Goal: Task Accomplishment & Management: Complete application form

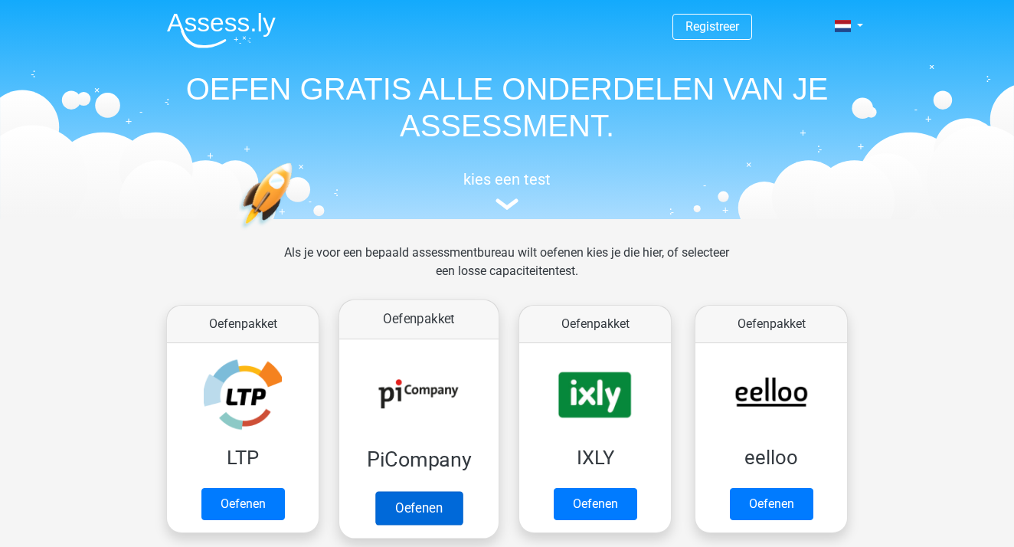
click at [403, 498] on link "Oefenen" at bounding box center [418, 508] width 87 height 34
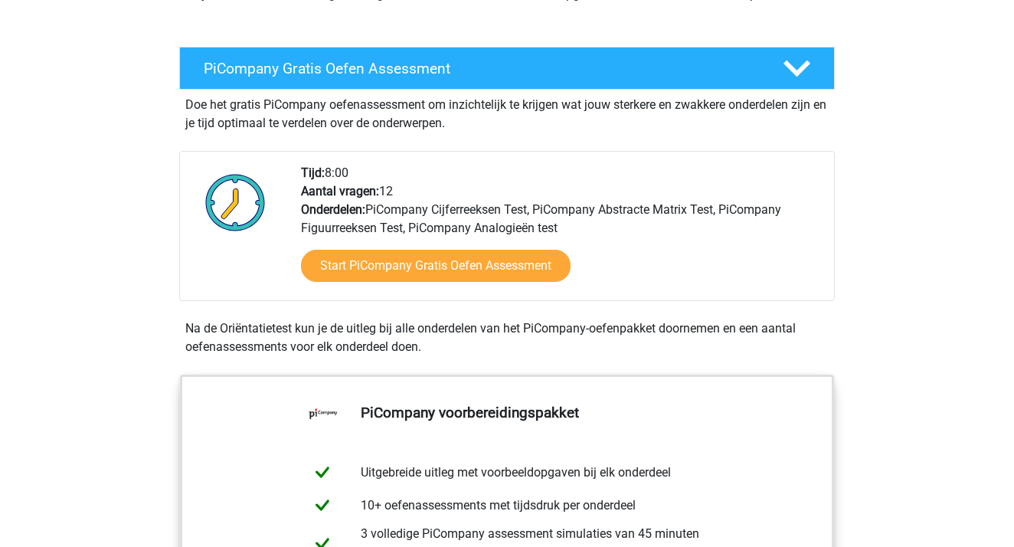
scroll to position [238, 0]
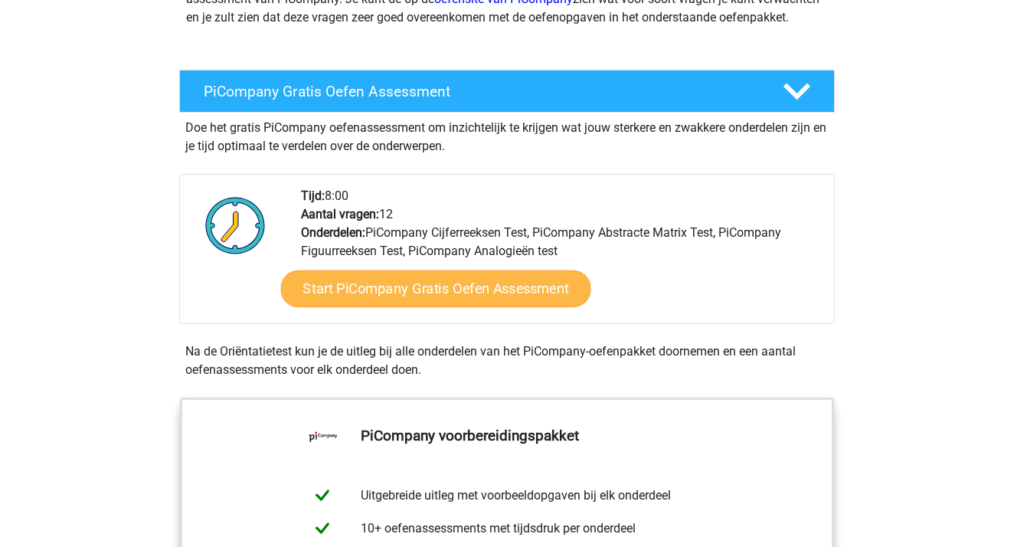
click at [387, 304] on link "Start PiCompany Gratis Oefen Assessment" at bounding box center [436, 288] width 310 height 37
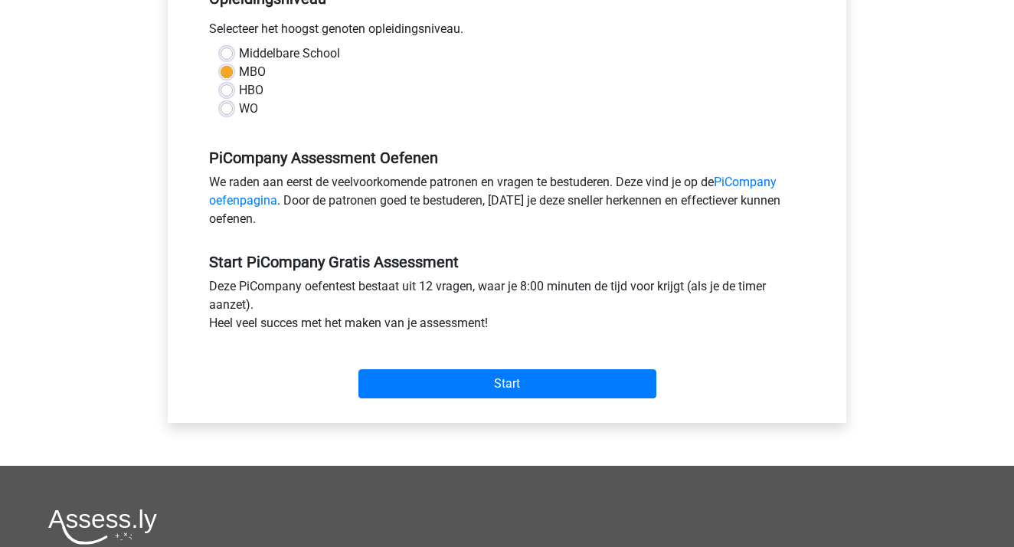
scroll to position [355, 0]
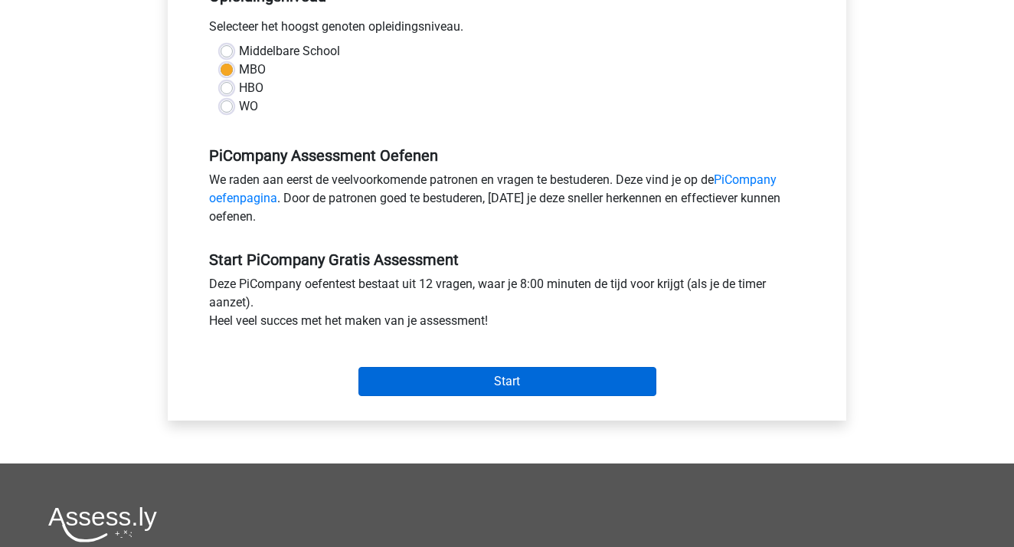
click at [420, 396] on input "Start" at bounding box center [507, 381] width 298 height 29
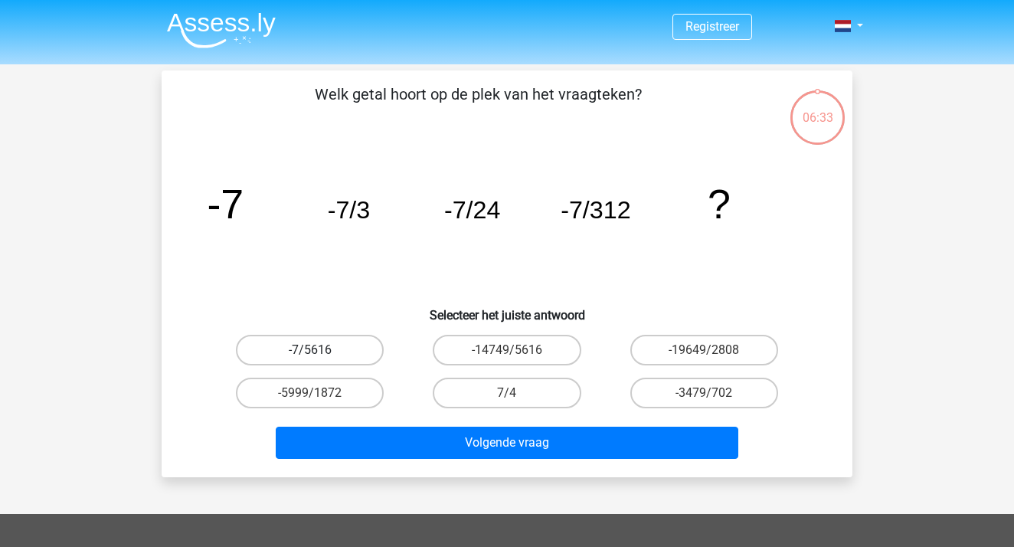
click at [321, 349] on label "-7/5616" at bounding box center [310, 350] width 148 height 31
click at [320, 350] on input "-7/5616" at bounding box center [315, 355] width 10 height 10
radio input "true"
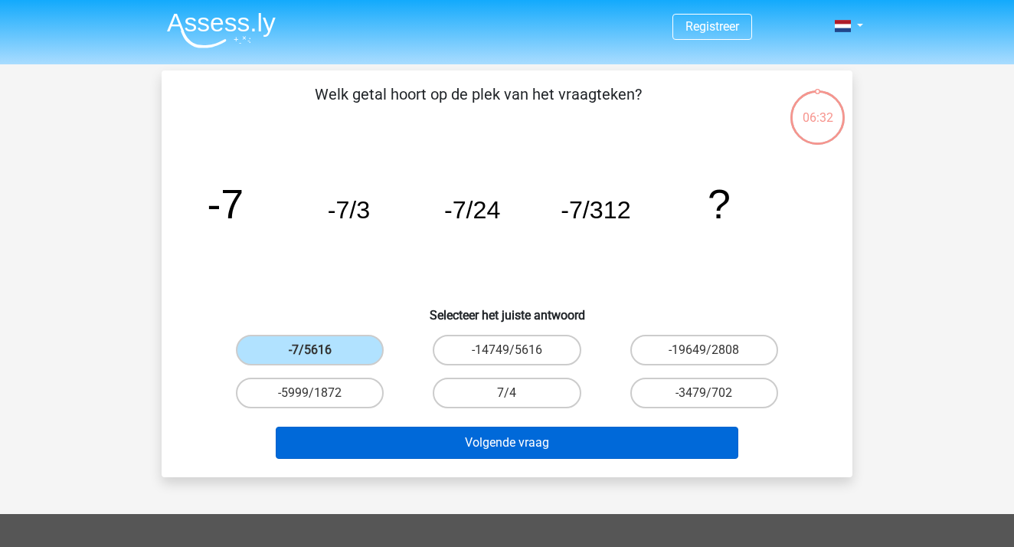
click at [416, 445] on button "Volgende vraag" at bounding box center [507, 443] width 463 height 32
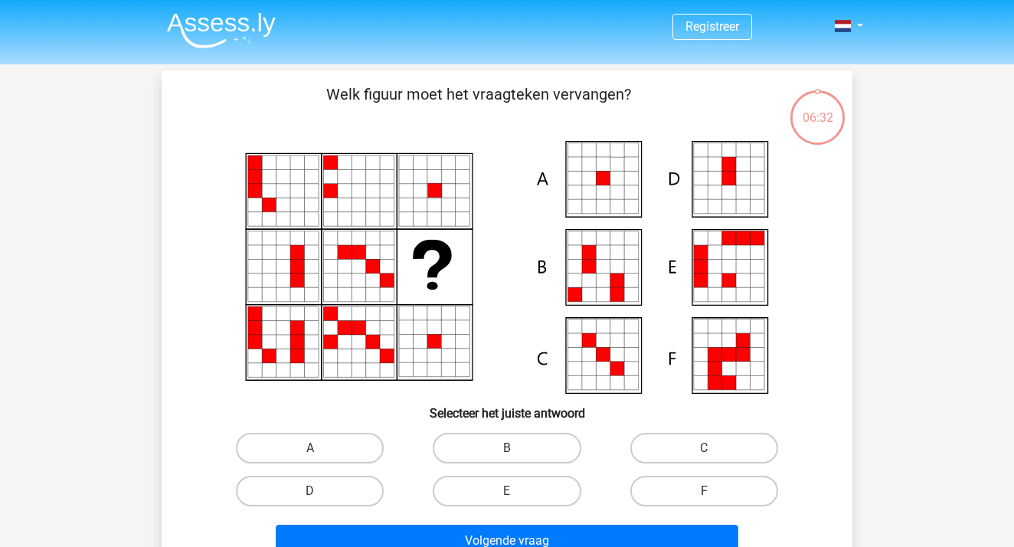
scroll to position [70, 0]
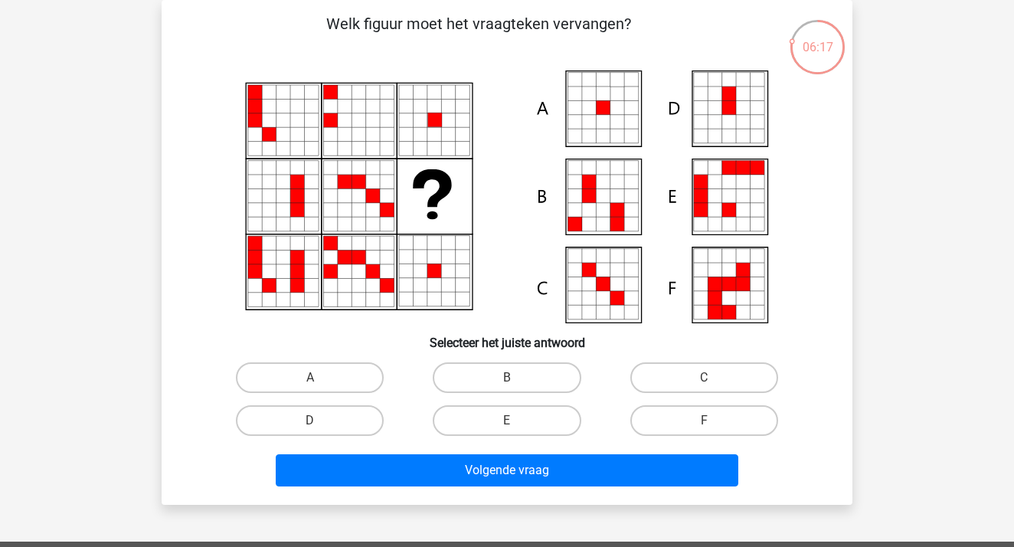
click at [723, 193] on icon at bounding box center [729, 196] width 14 height 14
click at [695, 185] on icon at bounding box center [701, 182] width 14 height 14
click at [532, 427] on label "E" at bounding box center [507, 420] width 148 height 31
click at [517, 427] on input "E" at bounding box center [512, 425] width 10 height 10
radio input "true"
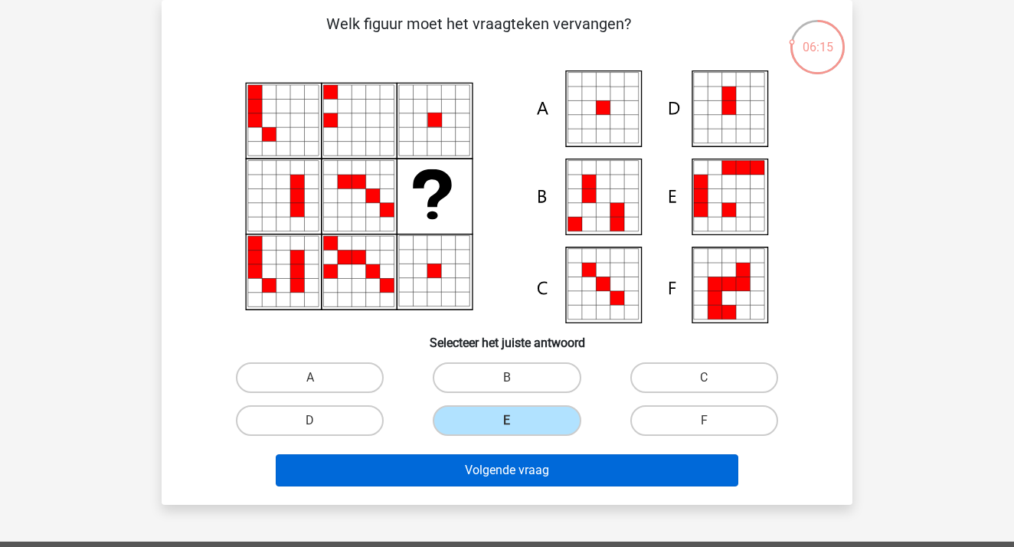
click at [532, 465] on button "Volgende vraag" at bounding box center [507, 470] width 463 height 32
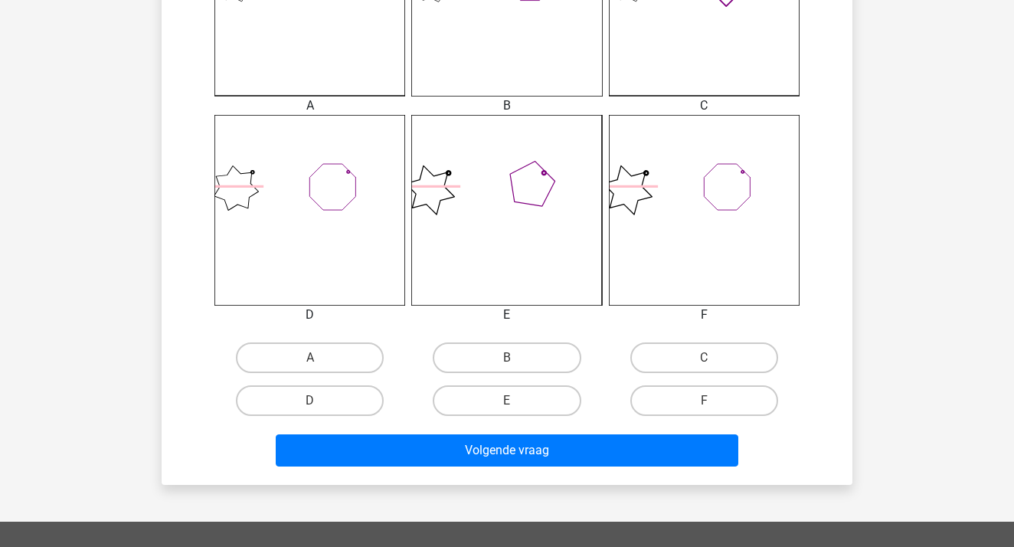
scroll to position [532, 0]
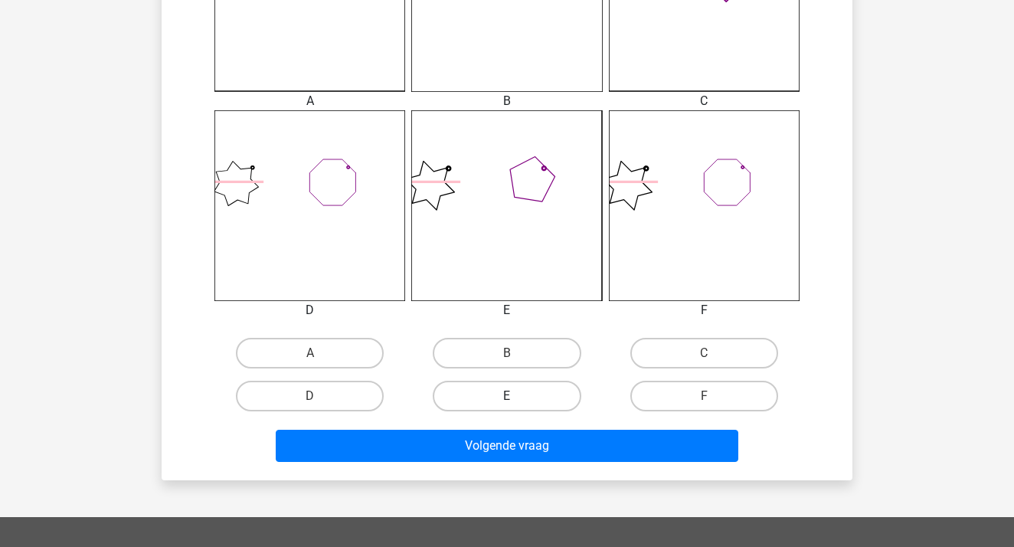
click at [494, 388] on label "E" at bounding box center [507, 396] width 148 height 31
click at [507, 396] on input "E" at bounding box center [512, 401] width 10 height 10
radio input "true"
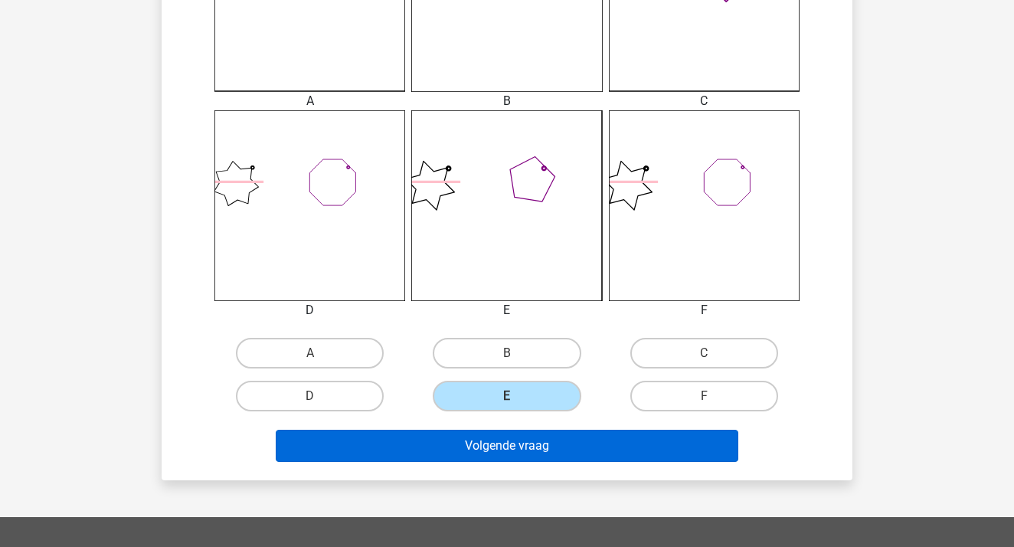
click at [503, 439] on button "Volgende vraag" at bounding box center [507, 446] width 463 height 32
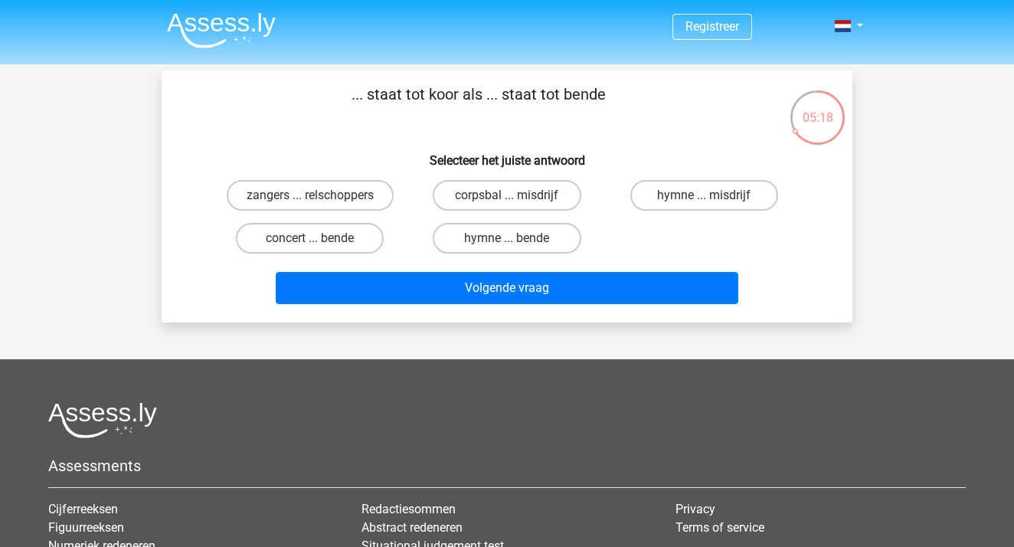
scroll to position [0, 0]
click at [343, 195] on label "zangers ... relschoppers" at bounding box center [310, 195] width 167 height 31
click at [320, 195] on input "zangers ... relschoppers" at bounding box center [315, 200] width 10 height 10
radio input "true"
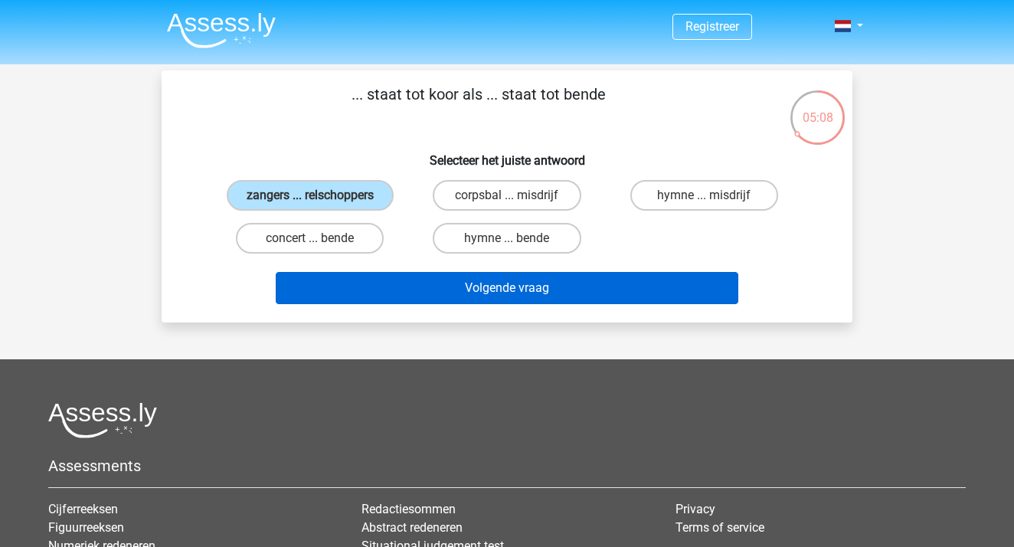
click at [453, 304] on button "Volgende vraag" at bounding box center [507, 288] width 463 height 32
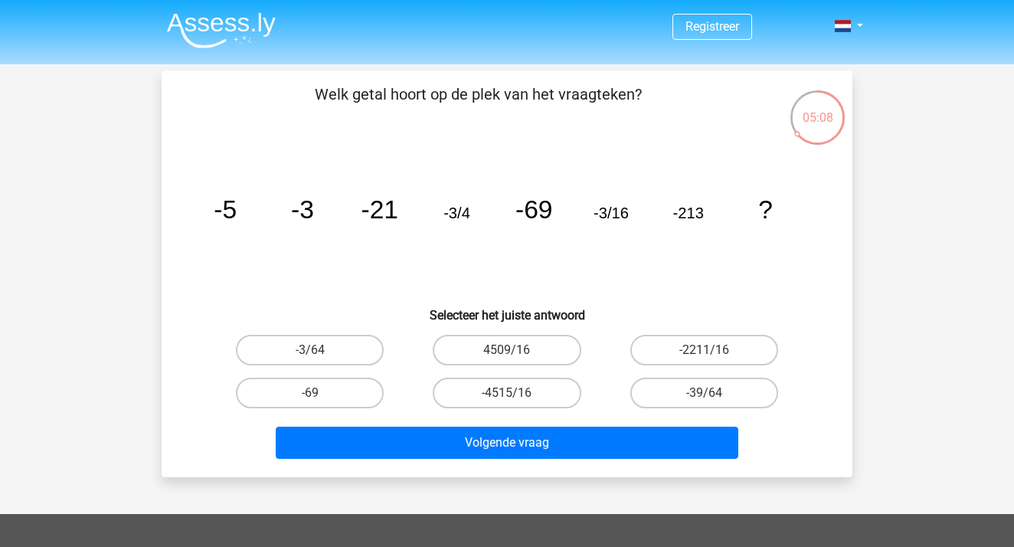
scroll to position [70, 0]
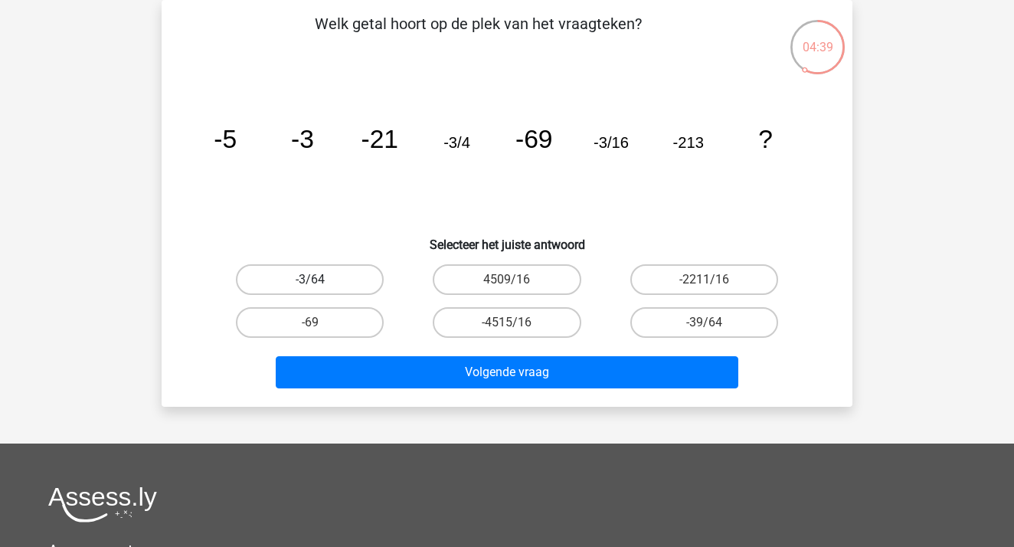
click at [324, 276] on label "-3/64" at bounding box center [310, 279] width 148 height 31
click at [320, 280] on input "-3/64" at bounding box center [315, 285] width 10 height 10
radio input "true"
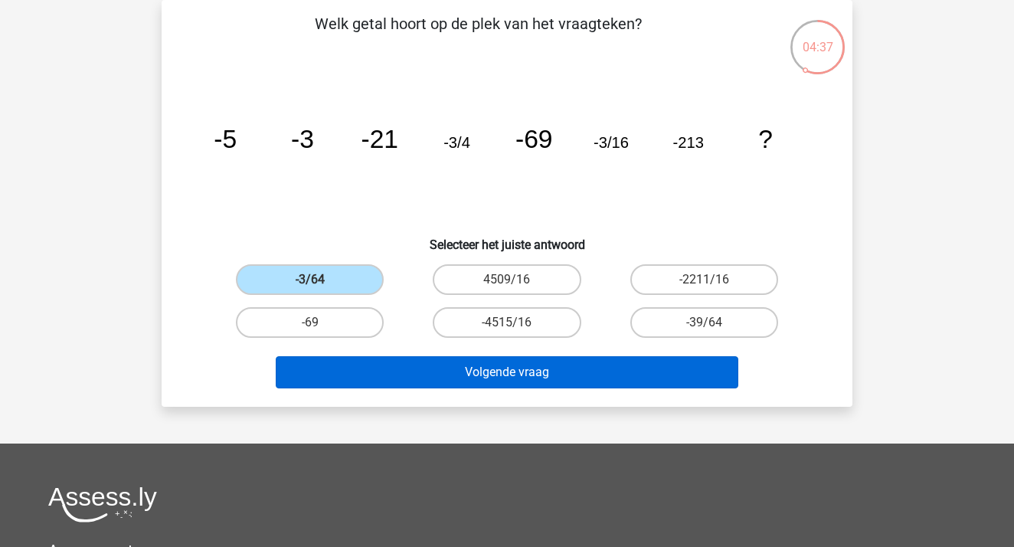
click at [503, 378] on button "Volgende vraag" at bounding box center [507, 372] width 463 height 32
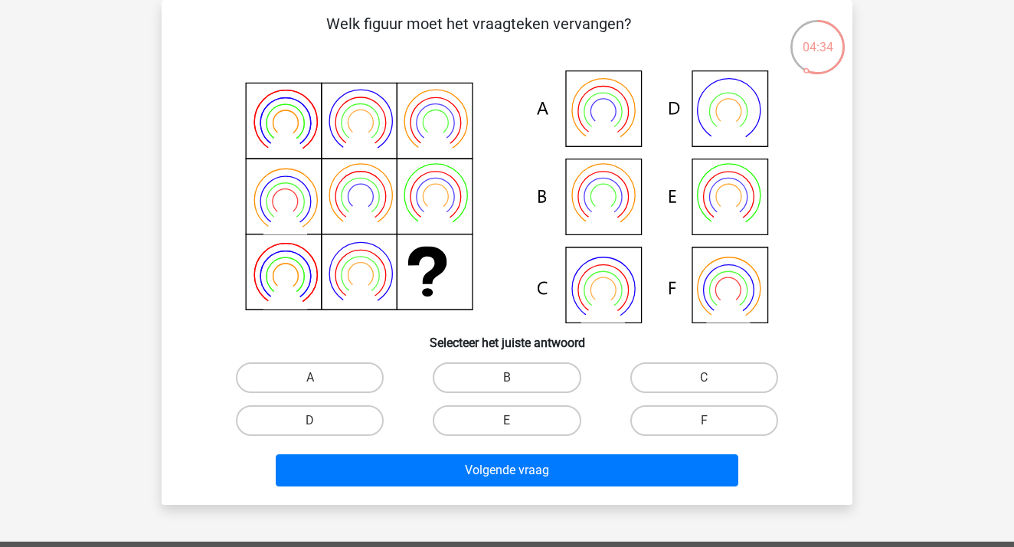
click at [596, 198] on icon at bounding box center [506, 196] width 617 height 253
click at [508, 381] on input "B" at bounding box center [512, 383] width 10 height 10
radio input "true"
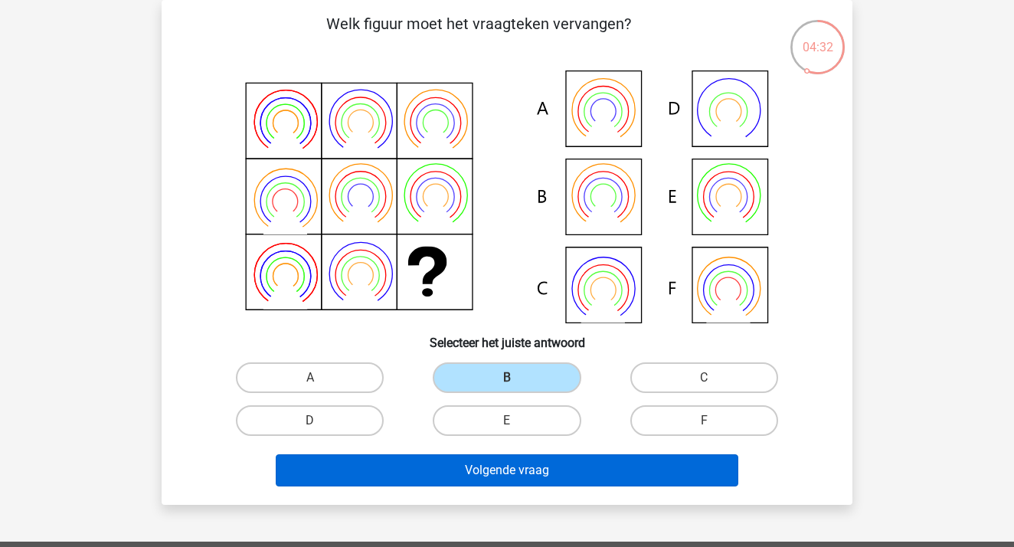
click at [508, 480] on button "Volgende vraag" at bounding box center [507, 470] width 463 height 32
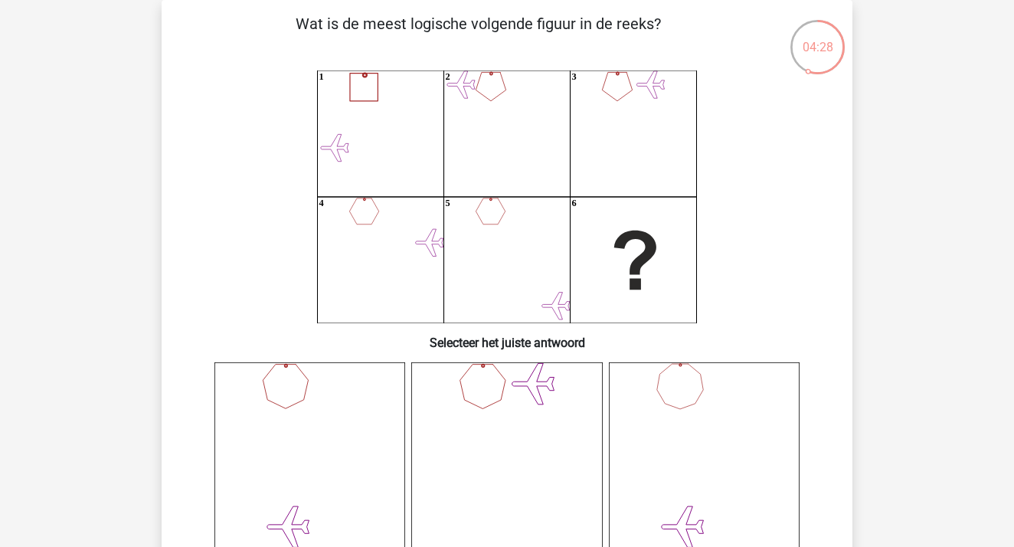
click at [758, 258] on icon "1 2 3 4 5 6" at bounding box center [506, 196] width 617 height 253
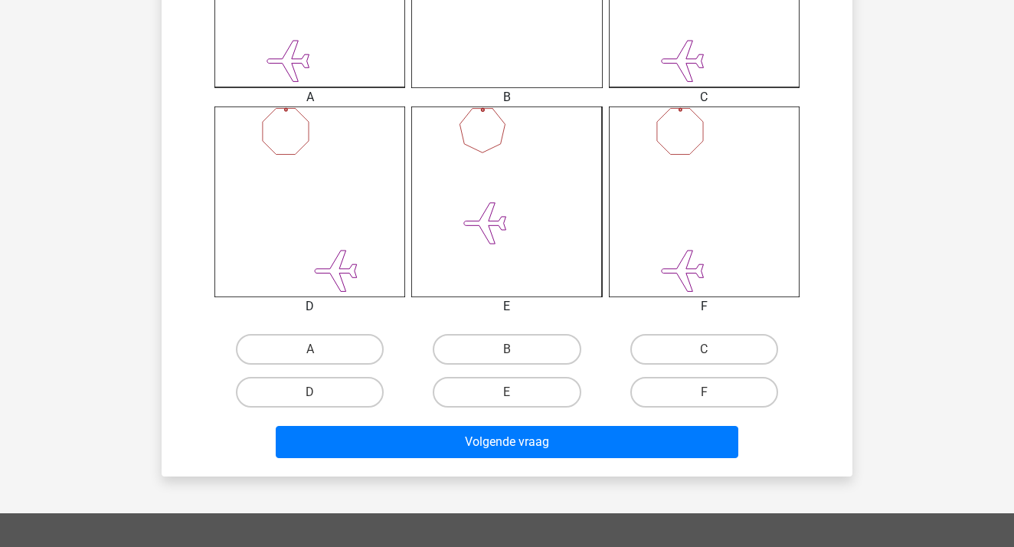
scroll to position [538, 0]
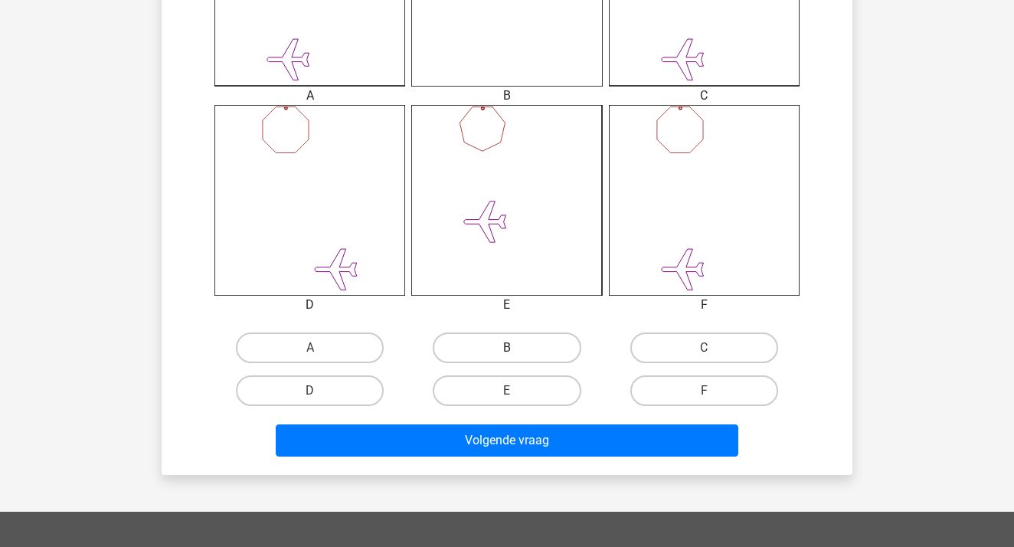
click at [517, 345] on label "B" at bounding box center [507, 347] width 148 height 31
click at [517, 348] on input "B" at bounding box center [512, 353] width 10 height 10
radio input "true"
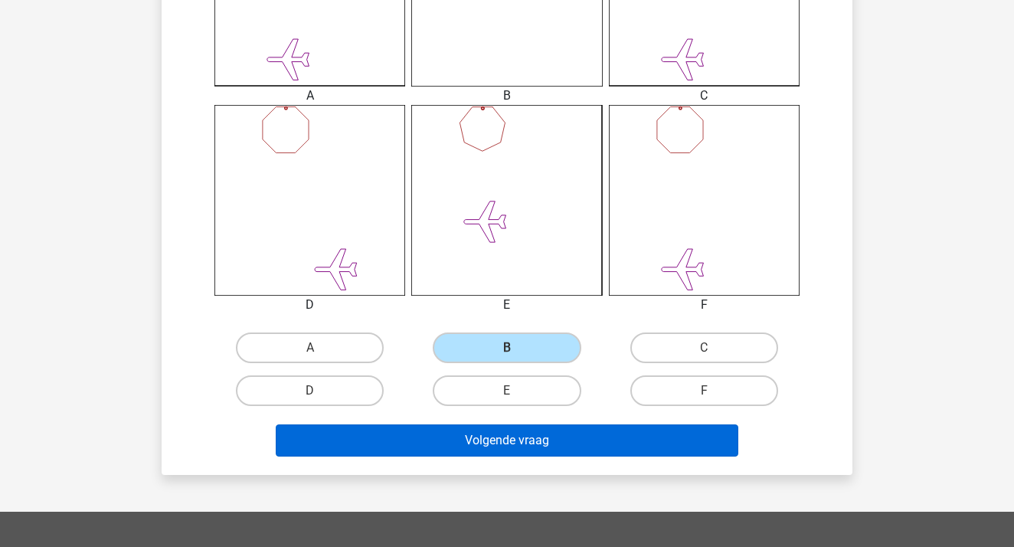
click at [519, 437] on button "Volgende vraag" at bounding box center [507, 440] width 463 height 32
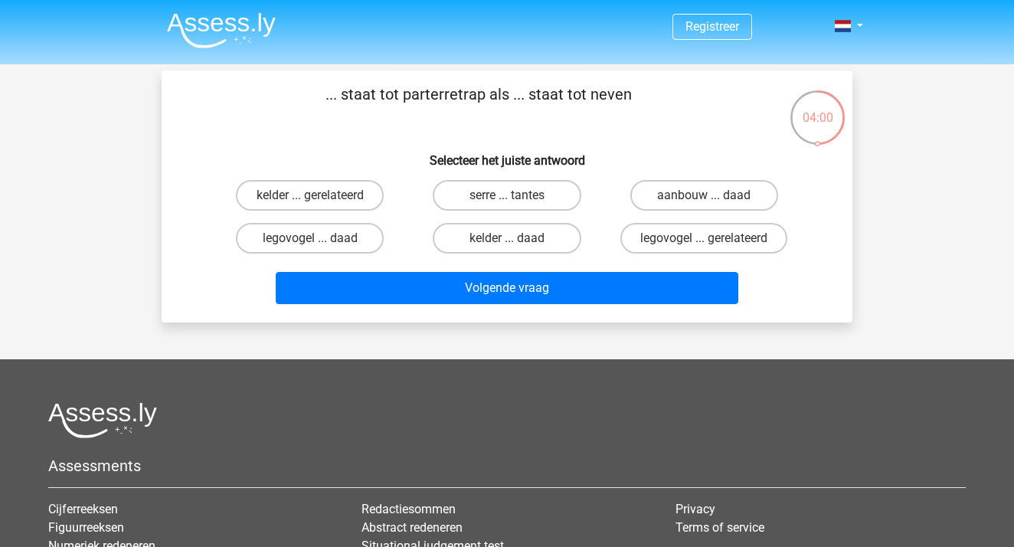
scroll to position [0, 0]
click at [473, 190] on label "serre ... tantes" at bounding box center [507, 195] width 148 height 31
click at [507, 195] on input "serre ... tantes" at bounding box center [512, 200] width 10 height 10
radio input "true"
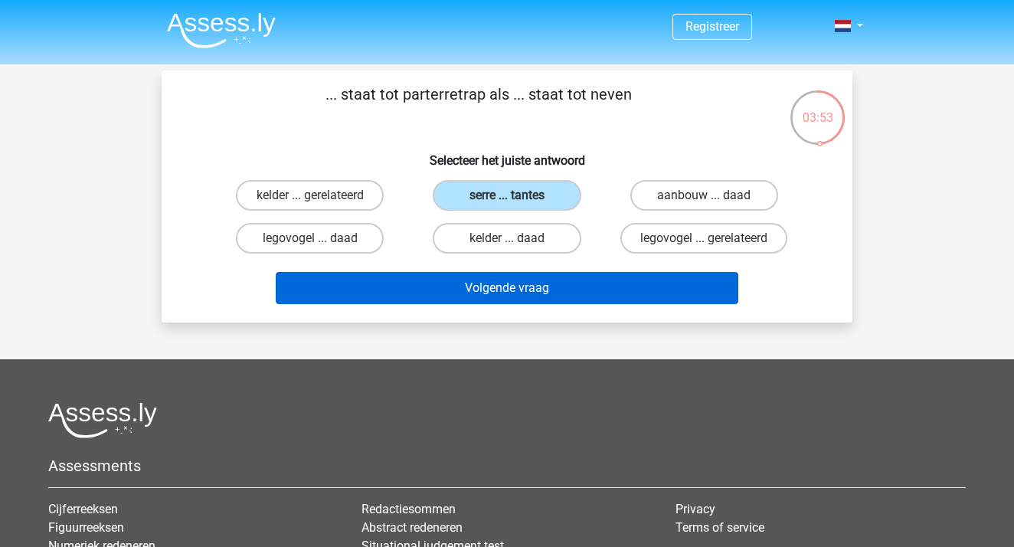
click at [497, 294] on button "Volgende vraag" at bounding box center [507, 288] width 463 height 32
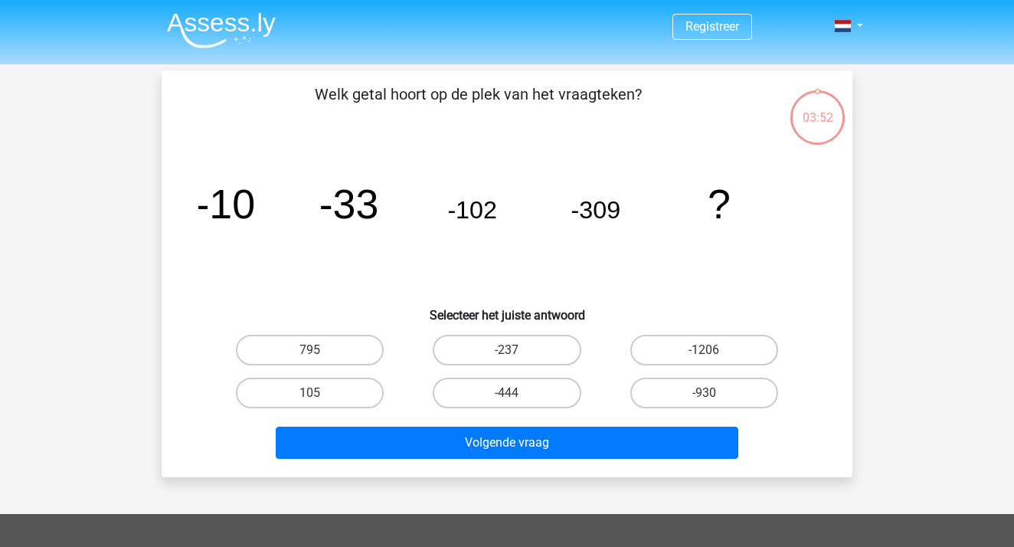
scroll to position [70, 0]
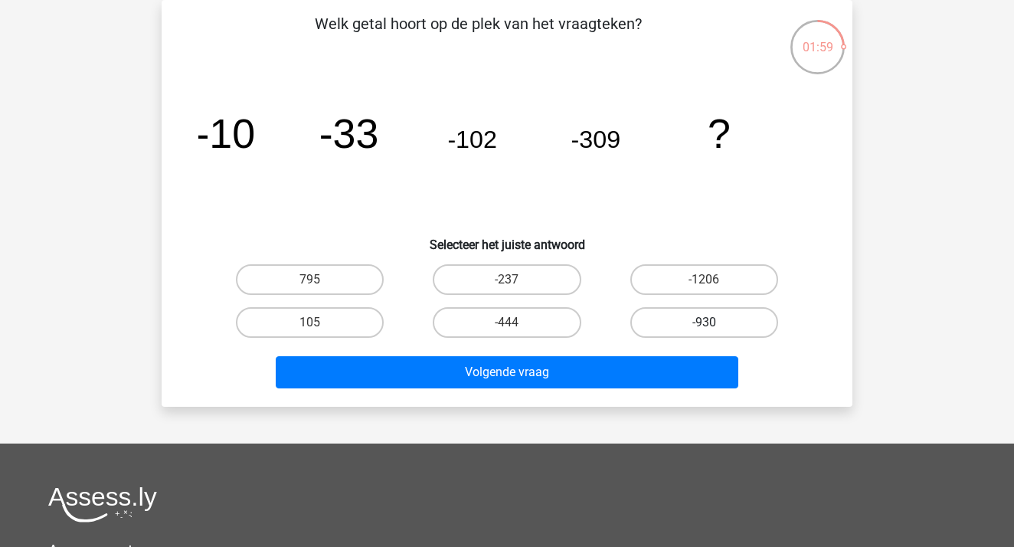
click at [677, 316] on label "-930" at bounding box center [704, 322] width 148 height 31
click at [704, 322] on input "-930" at bounding box center [709, 327] width 10 height 10
radio input "true"
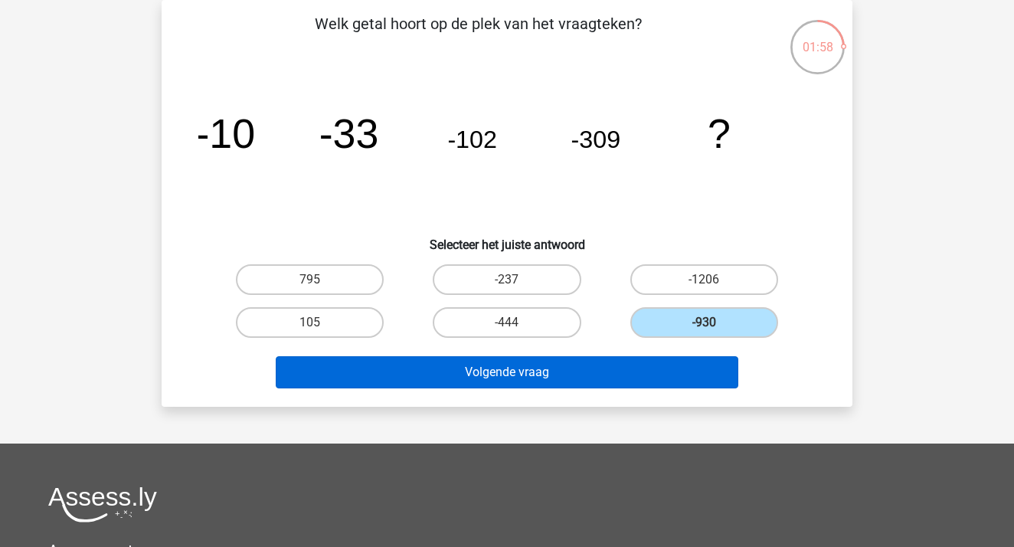
click at [678, 371] on button "Volgende vraag" at bounding box center [507, 372] width 463 height 32
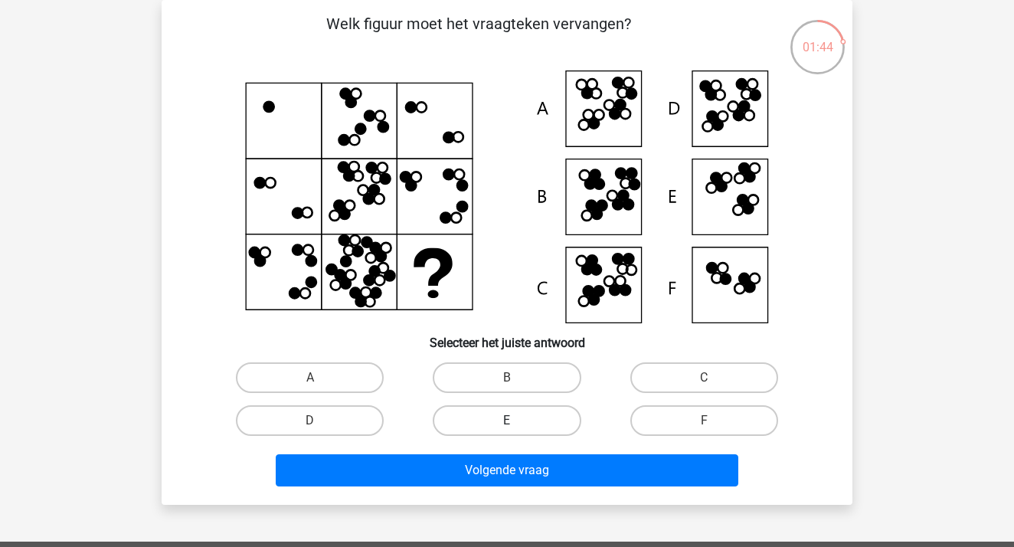
click at [488, 425] on label "E" at bounding box center [507, 420] width 148 height 31
click at [507, 425] on input "E" at bounding box center [512, 425] width 10 height 10
radio input "true"
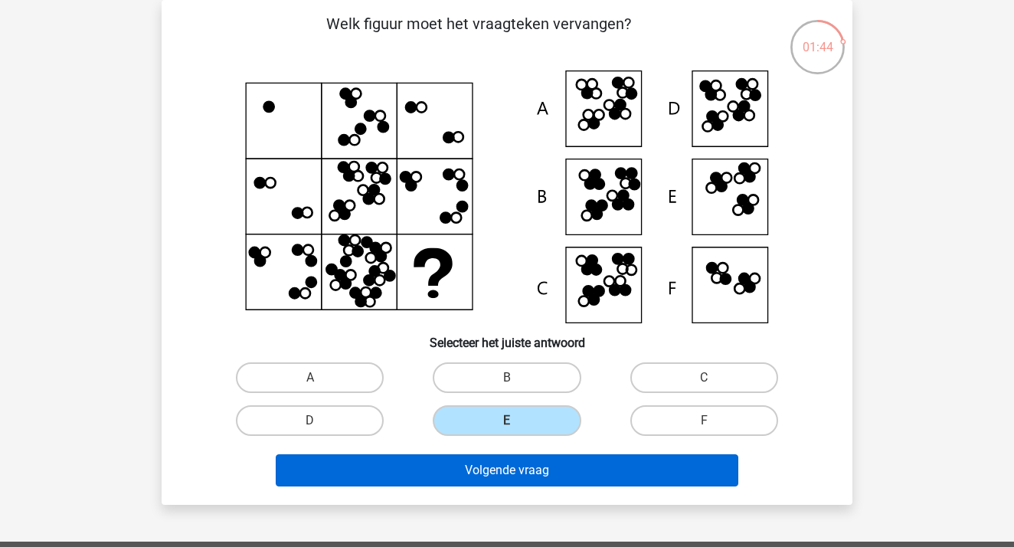
click at [490, 466] on button "Volgende vraag" at bounding box center [507, 470] width 463 height 32
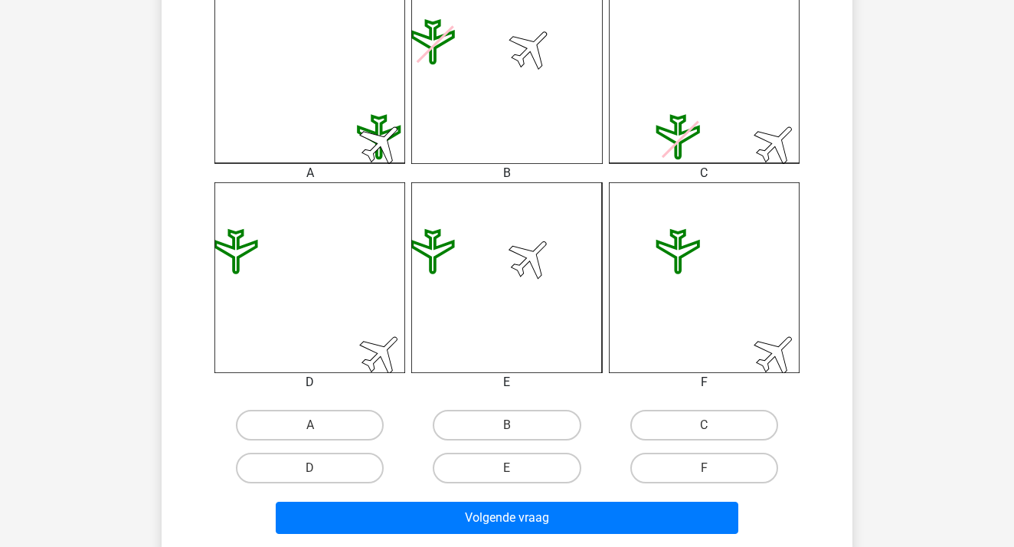
scroll to position [465, 0]
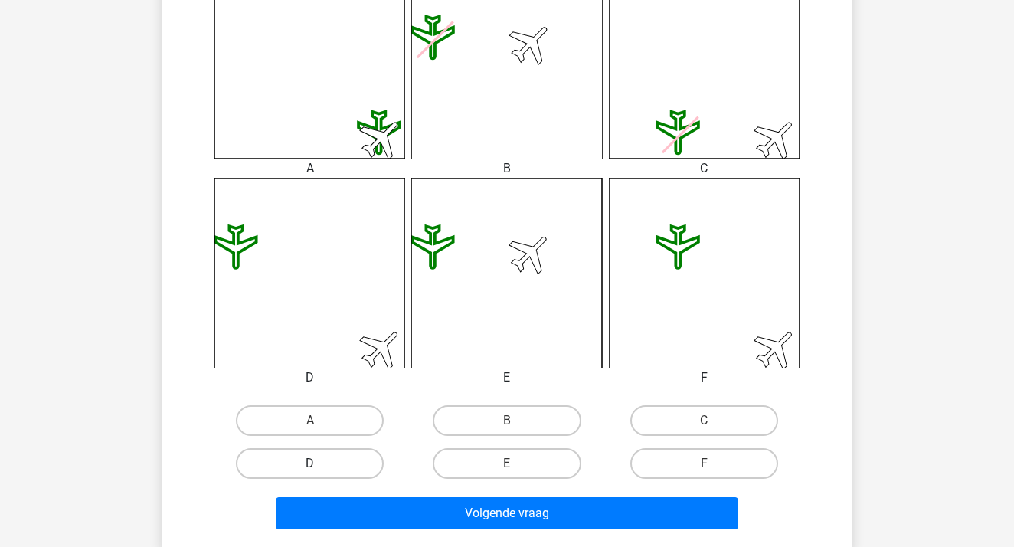
click at [364, 462] on label "D" at bounding box center [310, 463] width 148 height 31
click at [320, 463] on input "D" at bounding box center [315, 468] width 10 height 10
radio input "true"
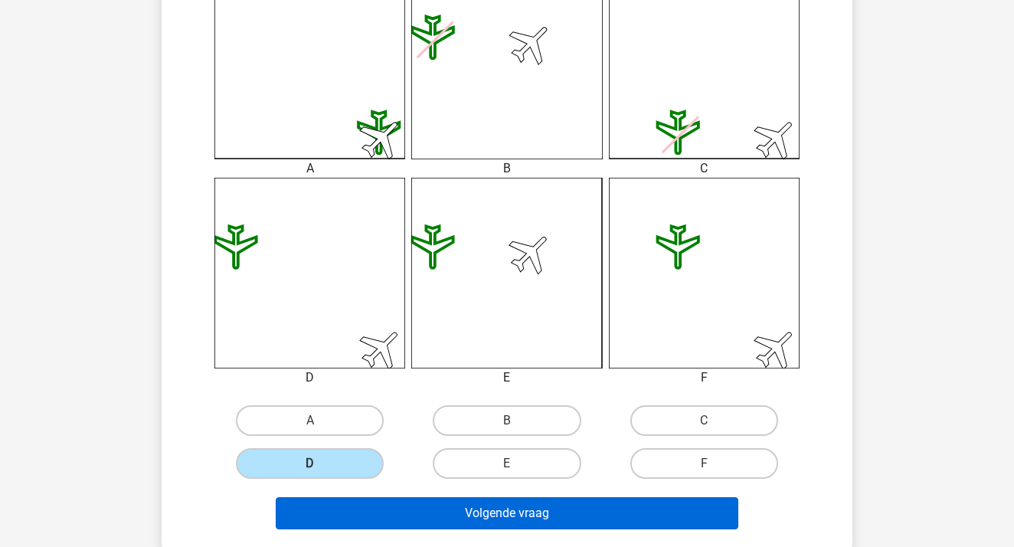
click at [397, 508] on button "Volgende vraag" at bounding box center [507, 513] width 463 height 32
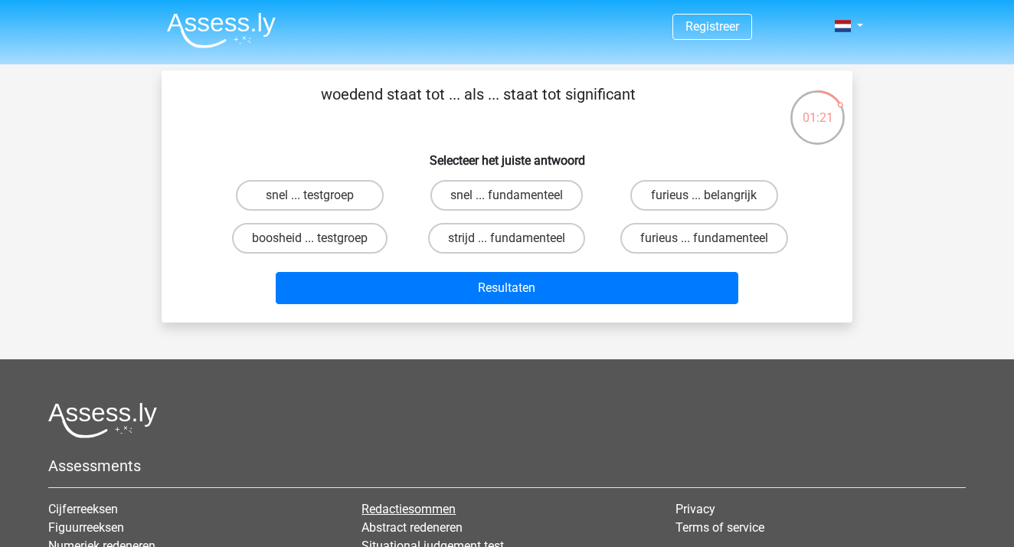
scroll to position [0, 0]
click at [703, 186] on label "furieus ... belangrijk" at bounding box center [704, 195] width 148 height 31
click at [704, 195] on input "furieus ... belangrijk" at bounding box center [709, 200] width 10 height 10
radio input "true"
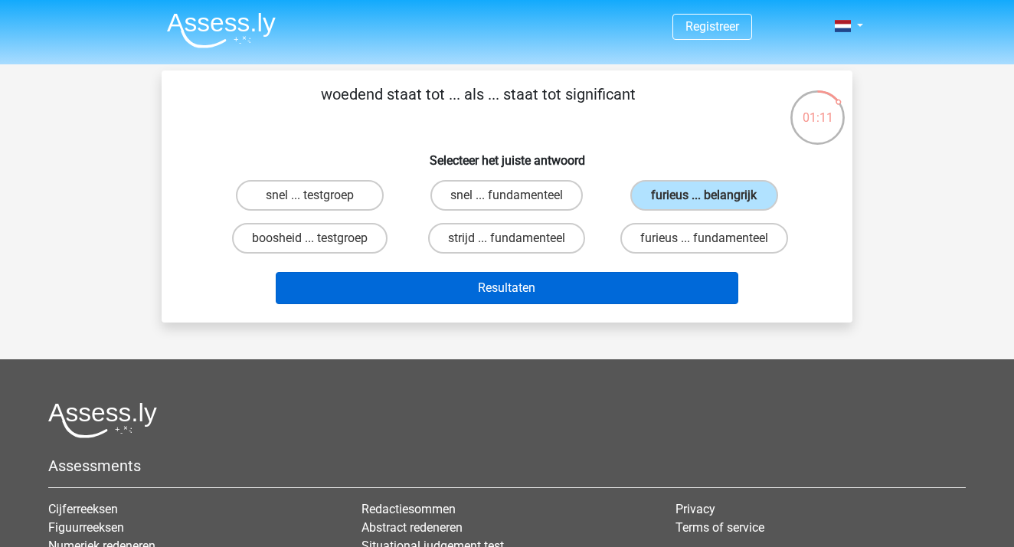
click at [528, 288] on button "Resultaten" at bounding box center [507, 288] width 463 height 32
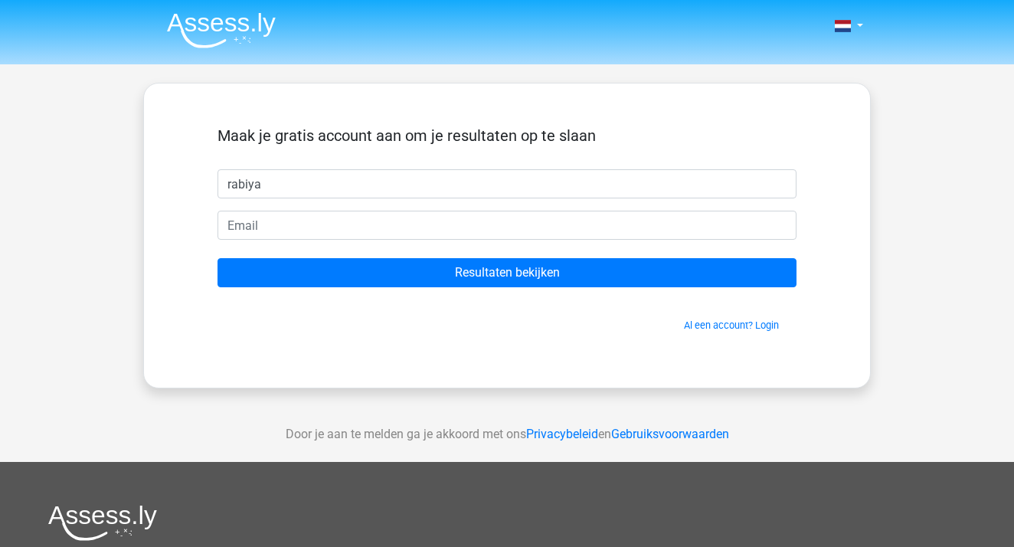
type input "rabiya"
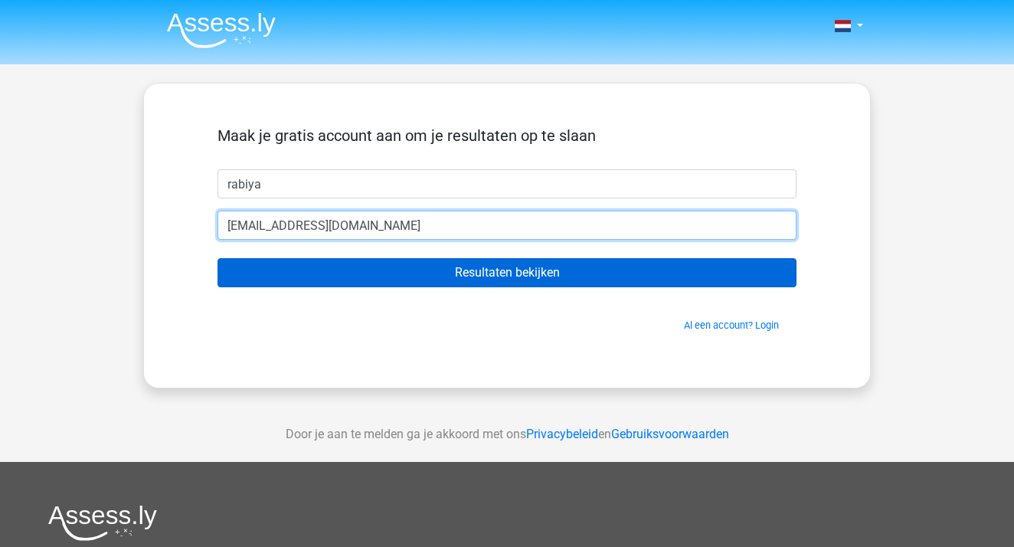
type input "[EMAIL_ADDRESS][DOMAIN_NAME]"
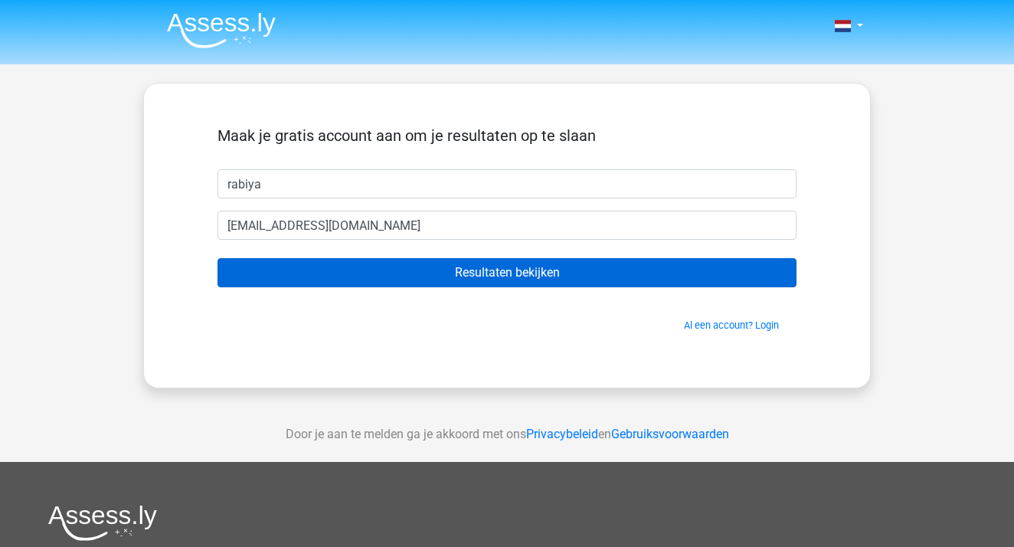
click at [574, 276] on input "Resultaten bekijken" at bounding box center [507, 272] width 579 height 29
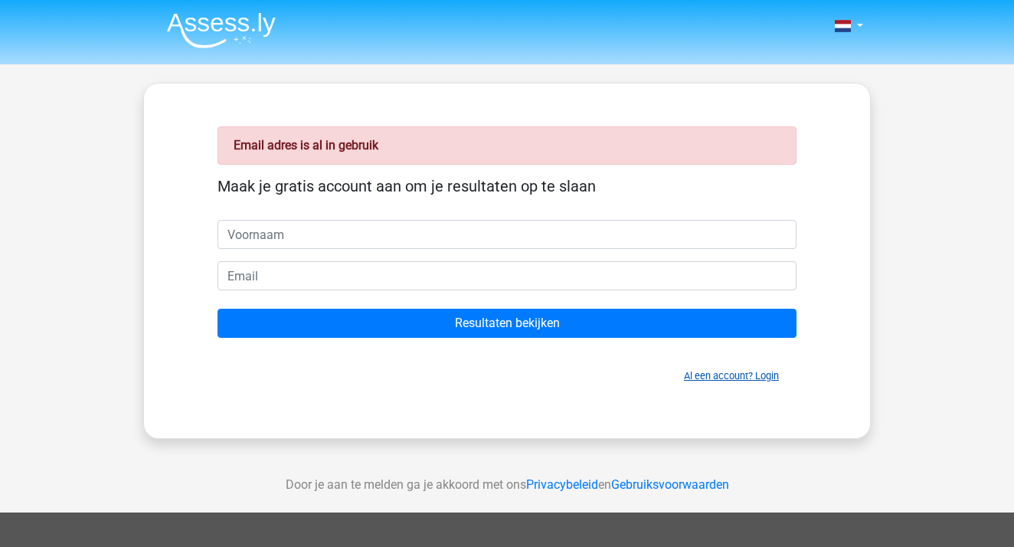
click at [721, 380] on link "Al een account? Login" at bounding box center [731, 375] width 95 height 11
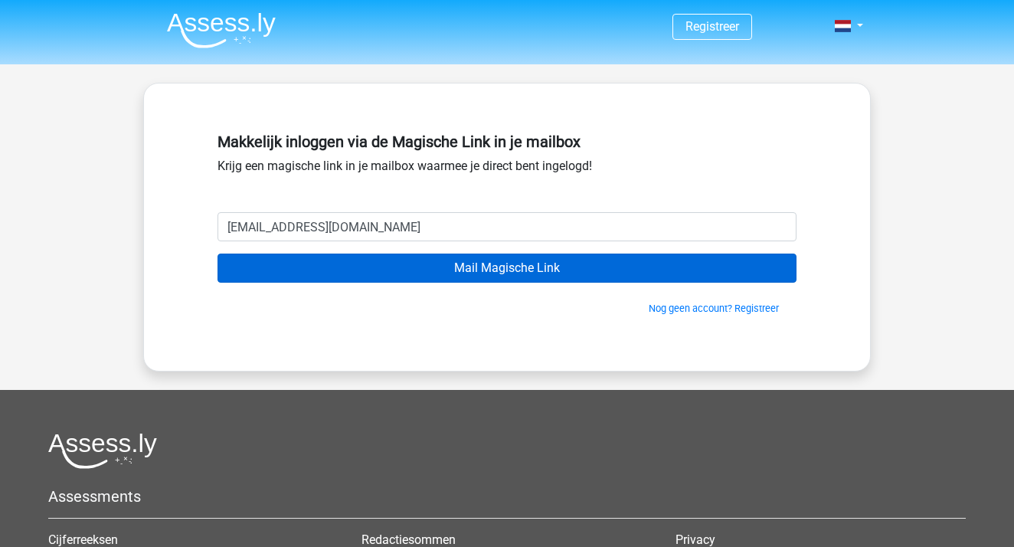
type input "[EMAIL_ADDRESS][DOMAIN_NAME]"
click at [496, 276] on input "Mail Magische Link" at bounding box center [507, 268] width 579 height 29
